Goal: Task Accomplishment & Management: Use online tool/utility

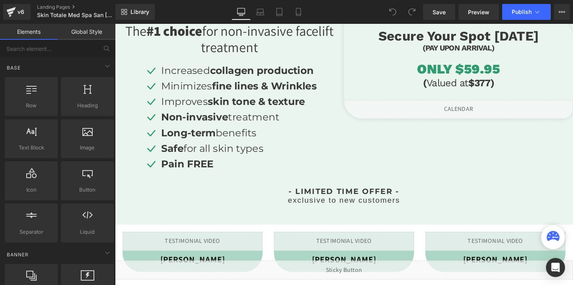
scroll to position [273, 0]
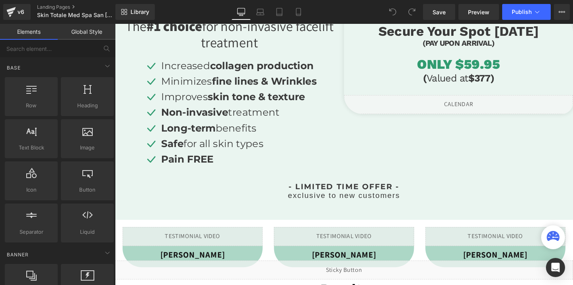
click at [488, 108] on div "Liquid" at bounding box center [476, 109] width 241 height 20
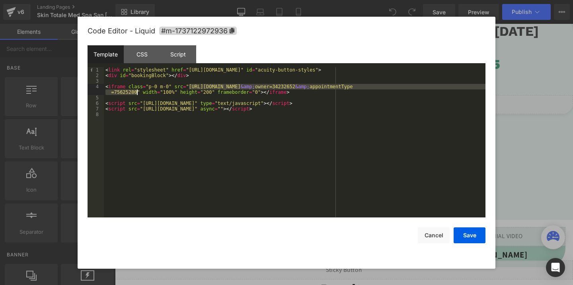
drag, startPoint x: 189, startPoint y: 86, endPoint x: 136, endPoint y: 94, distance: 53.5
click at [136, 94] on div "< link rel = "stylesheet" href = "[URL][DOMAIN_NAME]" id = "acuity-button-style…" at bounding box center [295, 148] width 382 height 162
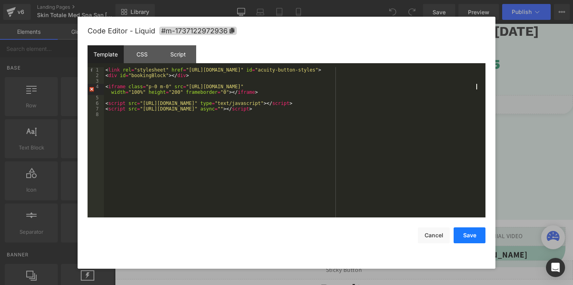
click at [472, 238] on button "Save" at bounding box center [470, 236] width 32 height 16
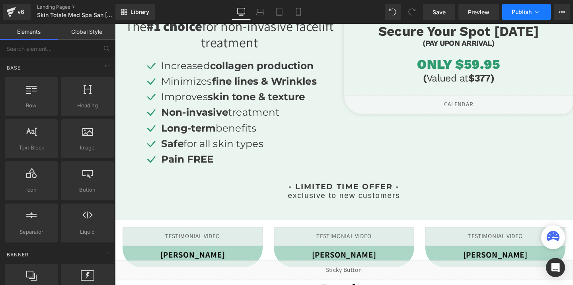
click at [518, 10] on span "Publish" at bounding box center [522, 12] width 20 height 6
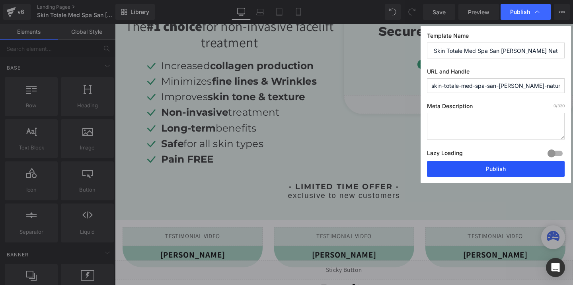
click at [492, 166] on button "Publish" at bounding box center [496, 169] width 138 height 16
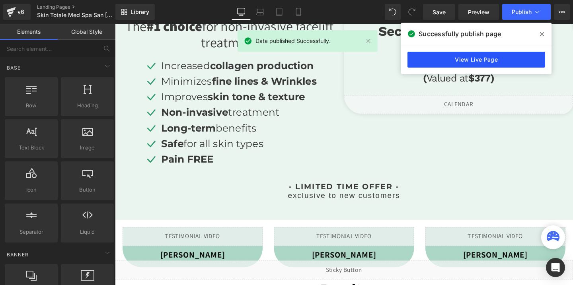
click at [509, 59] on link "View Live Page" at bounding box center [477, 60] width 138 height 16
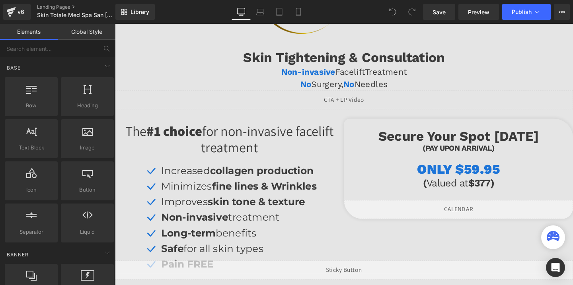
scroll to position [213, 0]
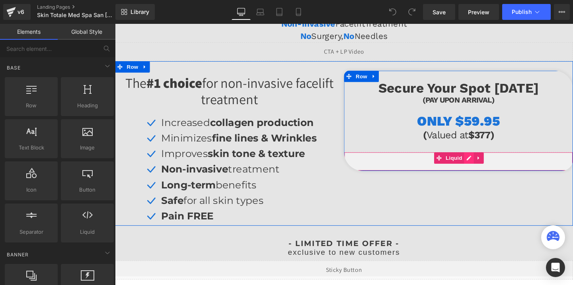
click at [486, 166] on div "Liquid" at bounding box center [476, 169] width 241 height 20
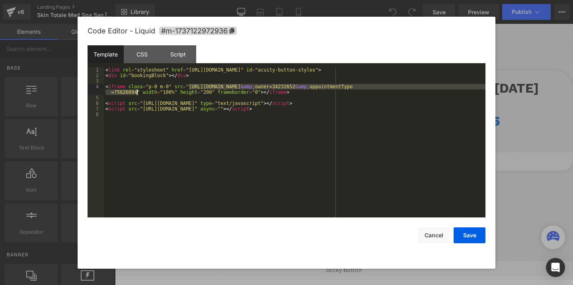
drag, startPoint x: 189, startPoint y: 87, endPoint x: 137, endPoint y: 91, distance: 52.3
click at [137, 91] on div "< link rel = "stylesheet" href = "https://embed.acuityscheduling.com/embed/butt…" at bounding box center [295, 148] width 382 height 162
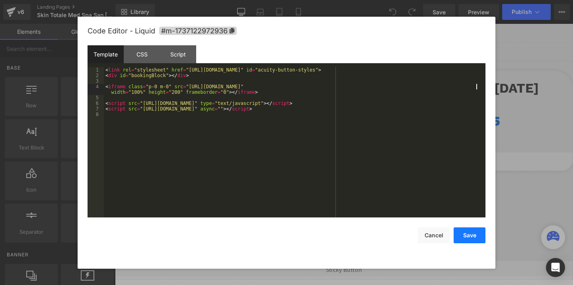
click at [471, 233] on button "Save" at bounding box center [470, 236] width 32 height 16
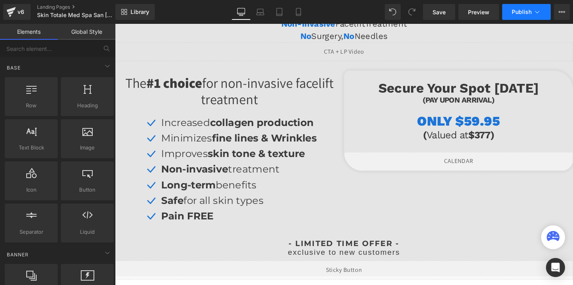
click at [523, 15] on span "Publish" at bounding box center [522, 12] width 20 height 6
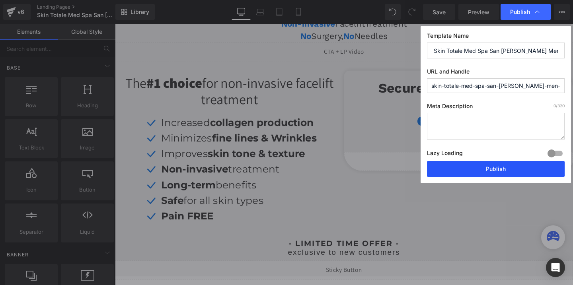
click at [480, 170] on button "Publish" at bounding box center [496, 169] width 138 height 16
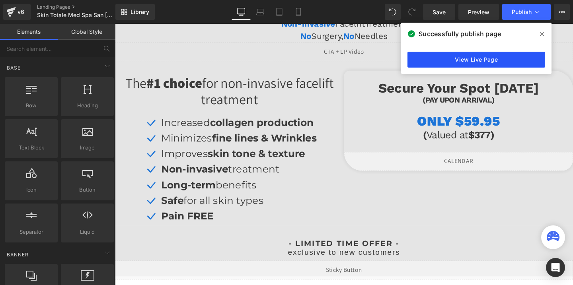
click at [505, 61] on link "View Live Page" at bounding box center [477, 60] width 138 height 16
